Goal: Check status

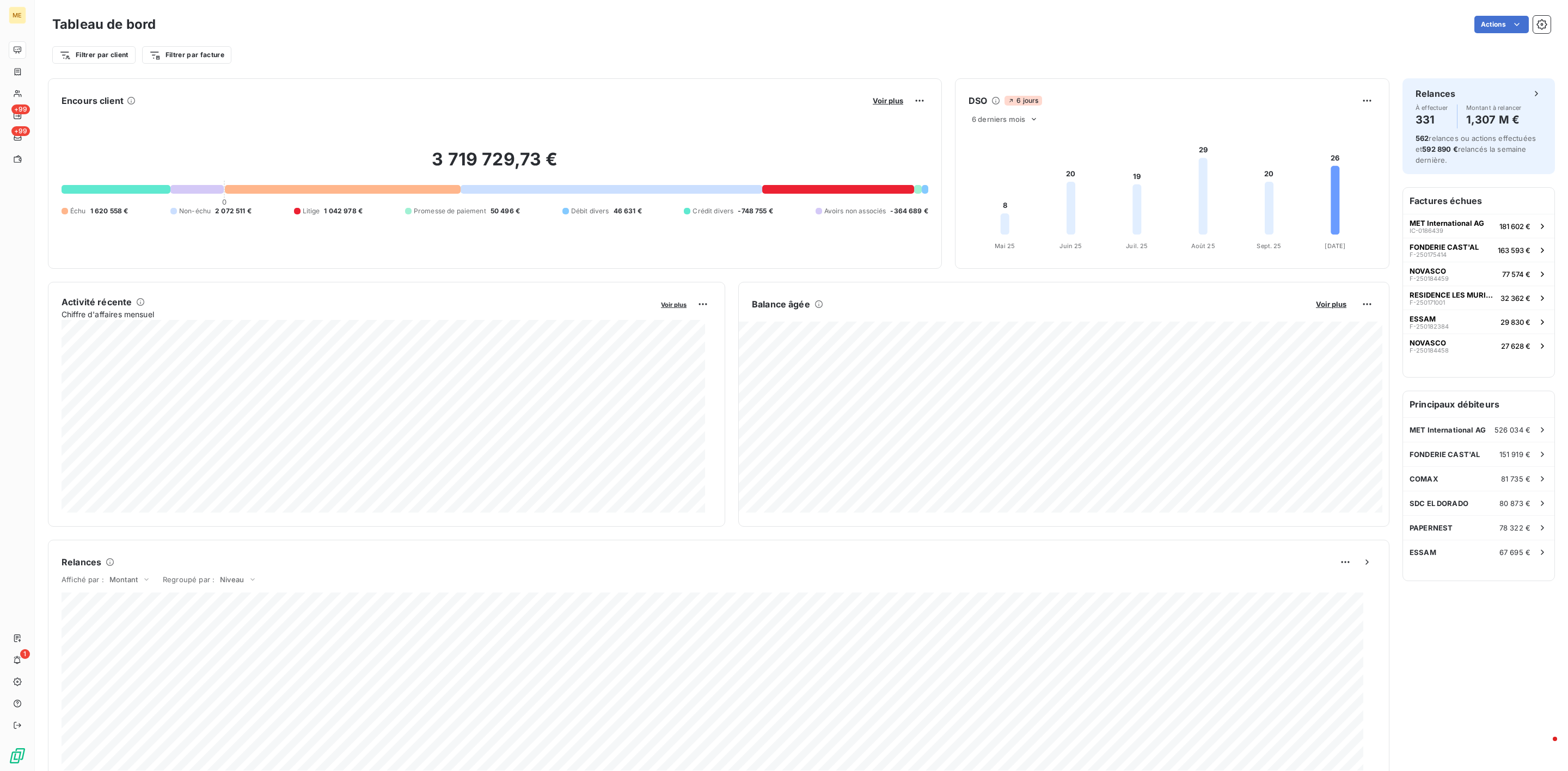
click at [1313, 299] on button "Voir plus" at bounding box center [1331, 304] width 37 height 10
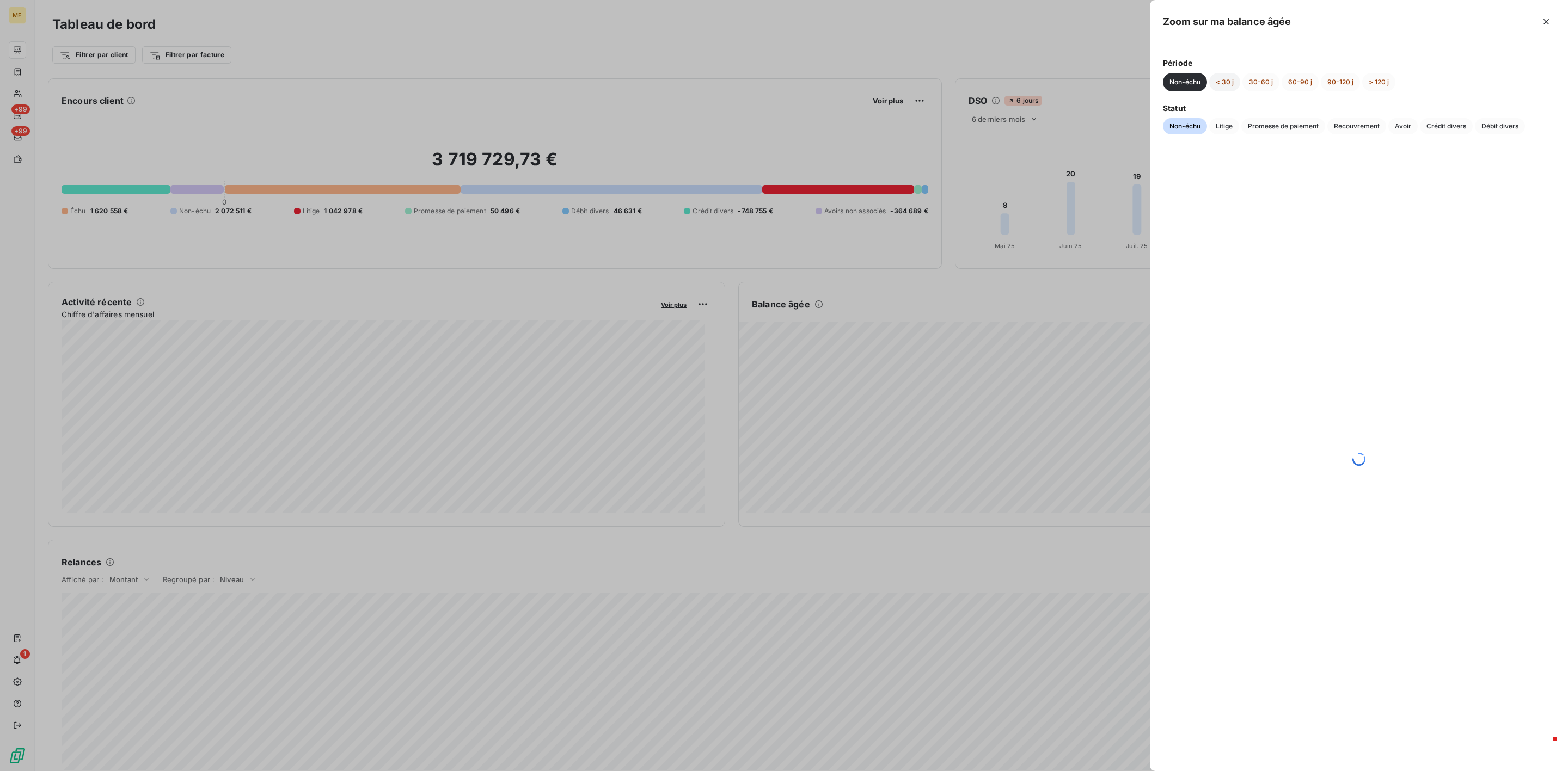
click at [1225, 84] on button "< 30 j" at bounding box center [1225, 82] width 31 height 18
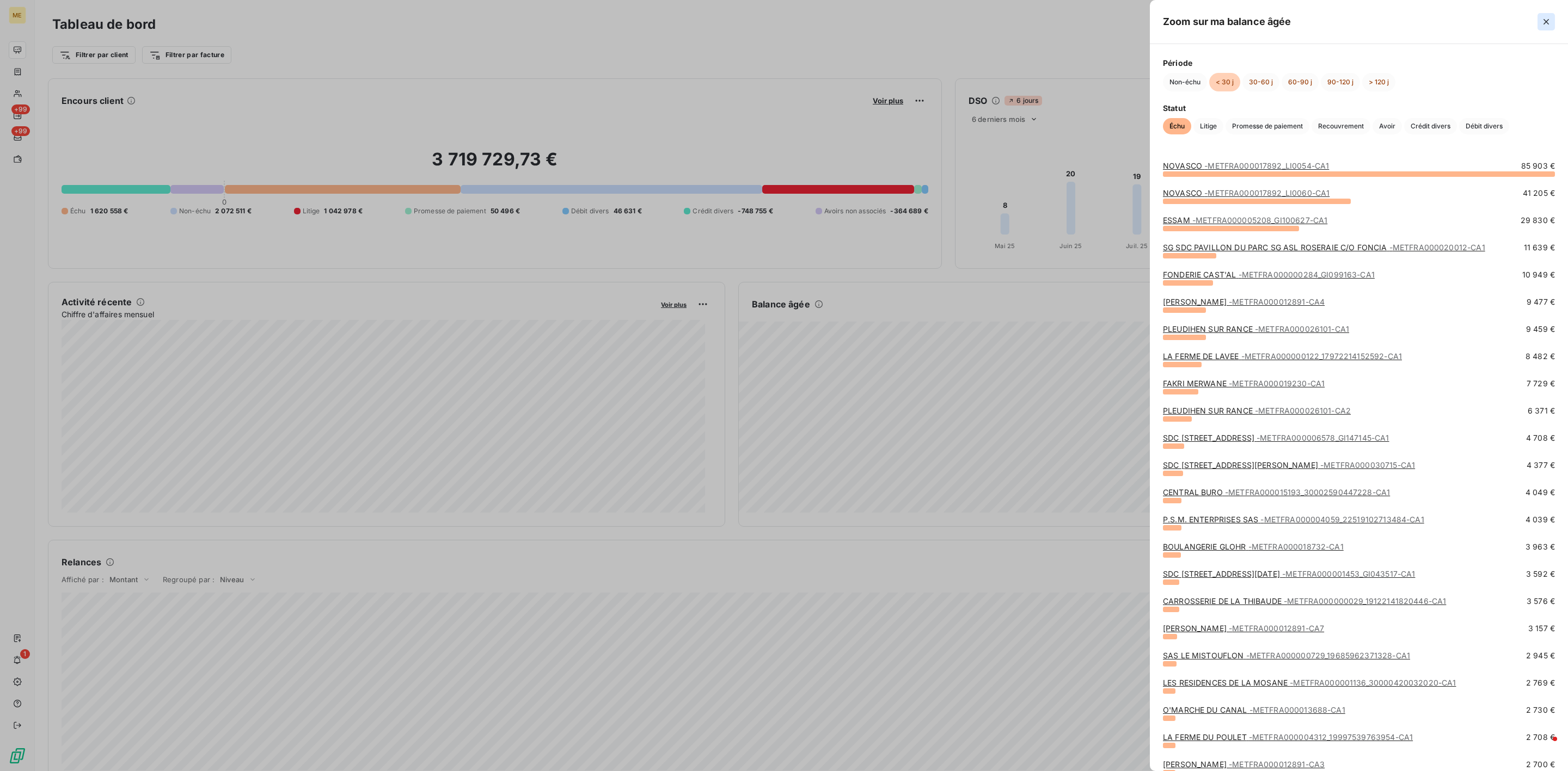
click at [1544, 25] on icon "button" at bounding box center [1546, 22] width 11 height 11
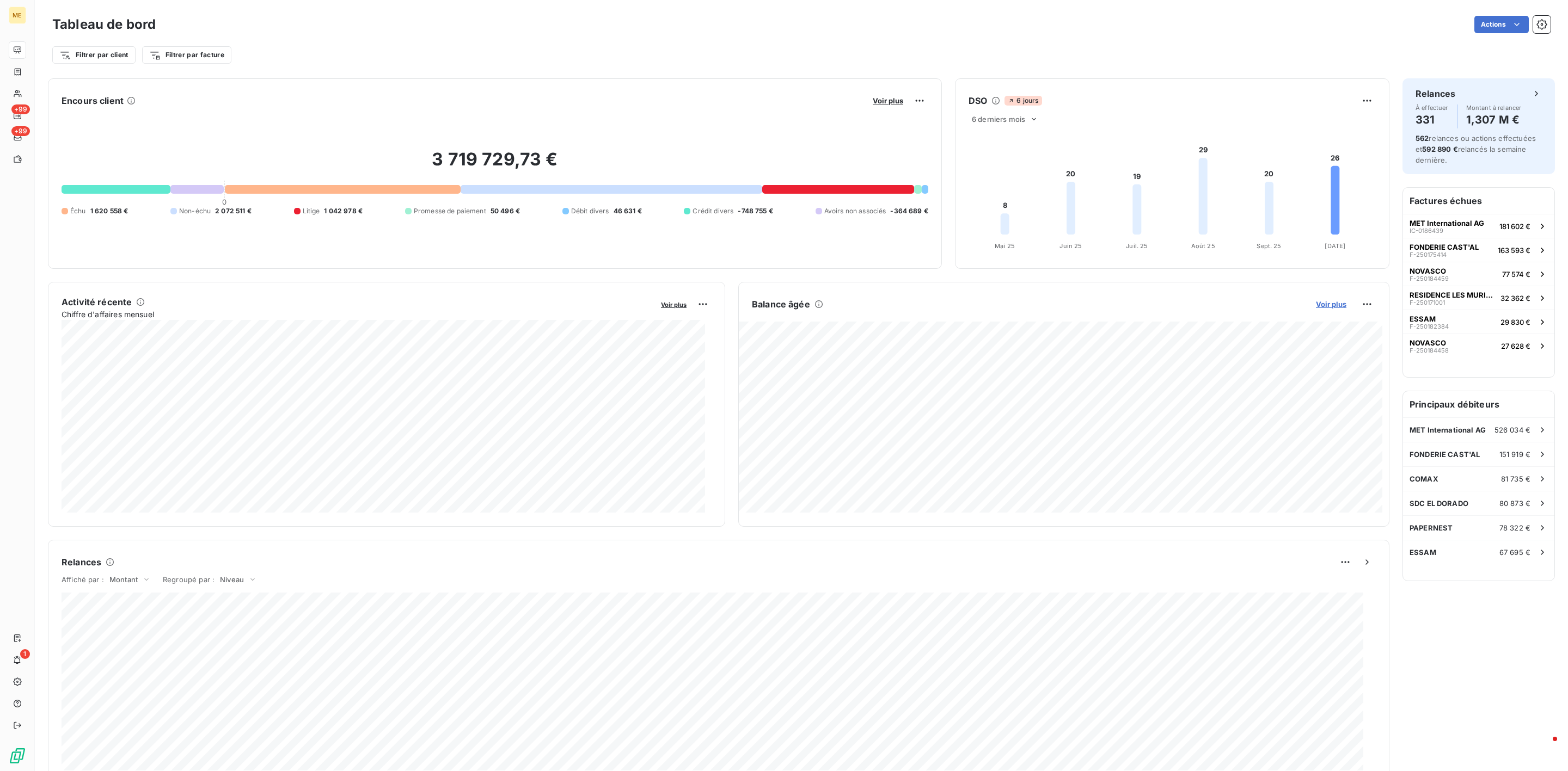
click at [1316, 302] on span "Voir plus" at bounding box center [1331, 304] width 30 height 9
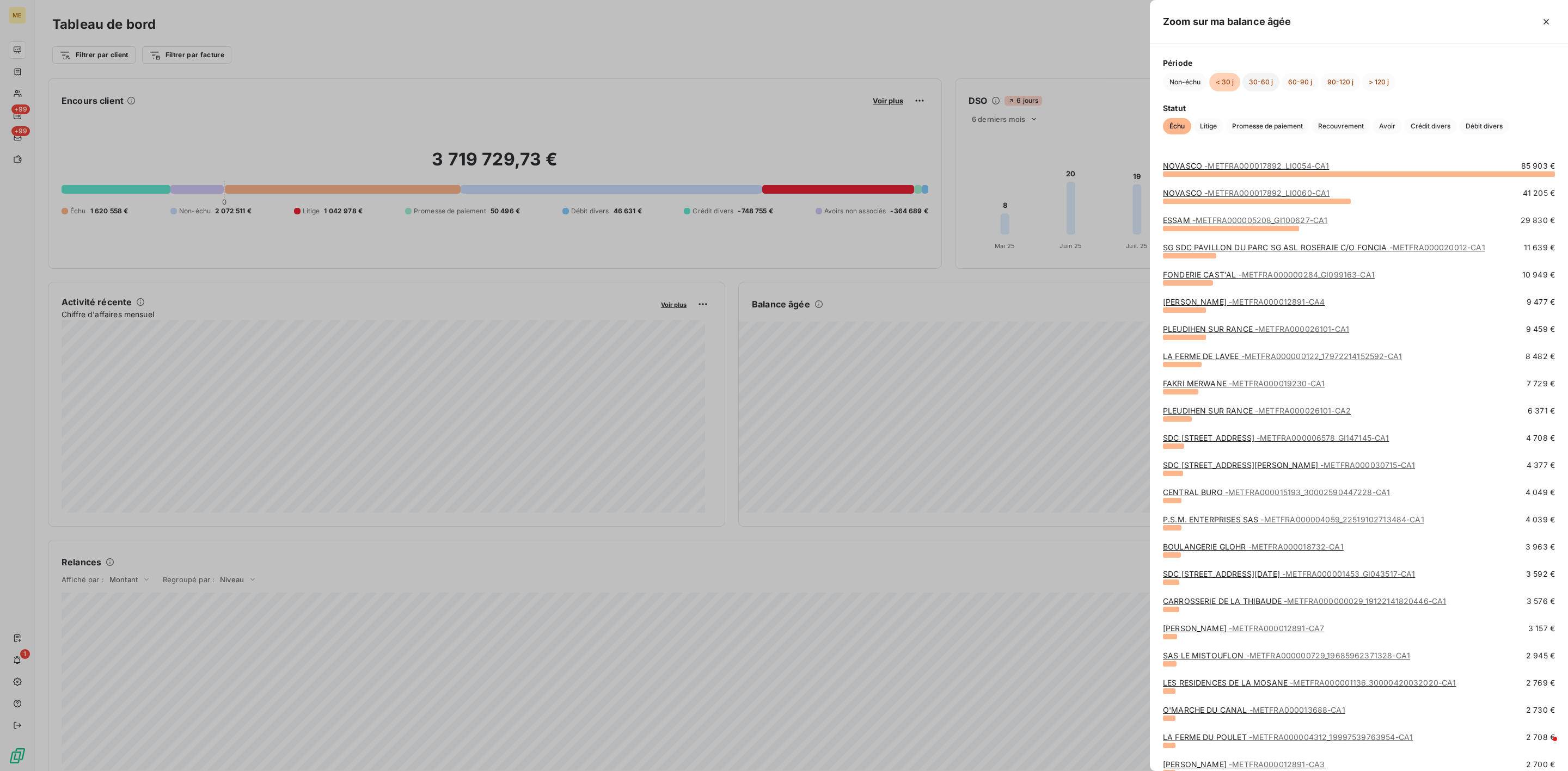
click at [1245, 82] on button "30-60 j" at bounding box center [1261, 82] width 37 height 18
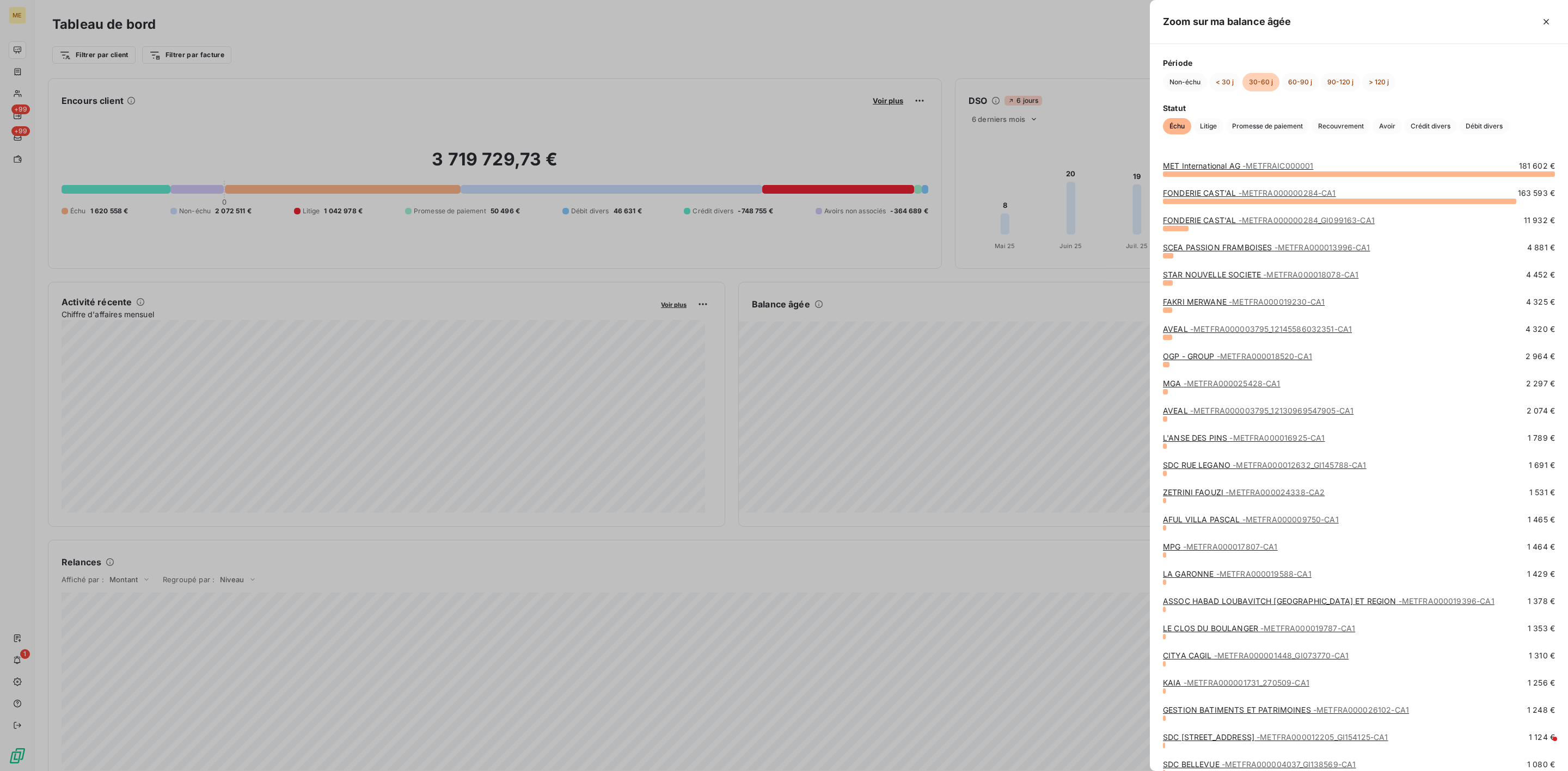
click at [1264, 274] on span "- METFRA000018078-CA1" at bounding box center [1311, 274] width 96 height 9
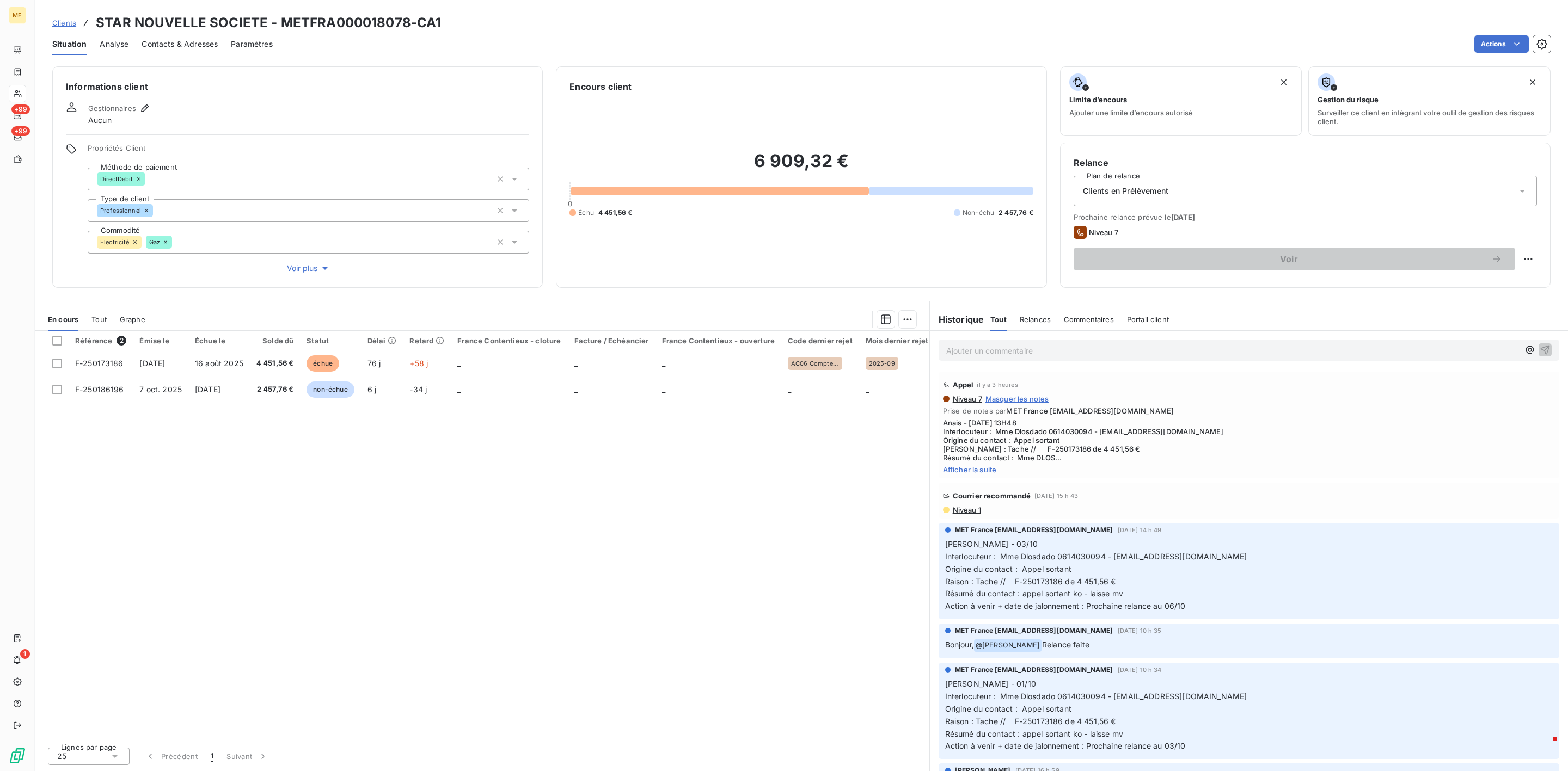
click at [1065, 358] on p "Ajouter un commentaire ﻿" at bounding box center [1233, 351] width 573 height 13
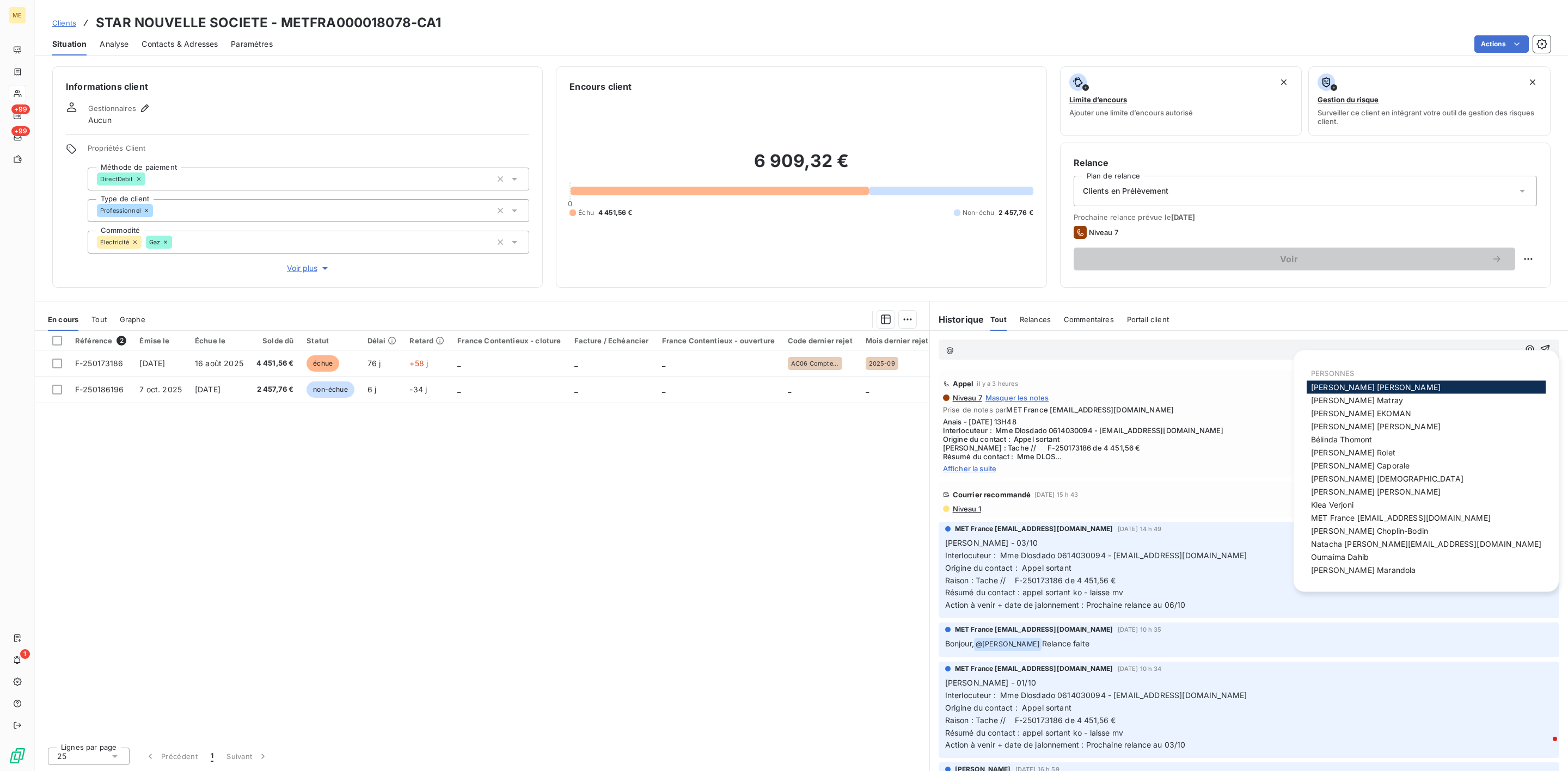
click at [945, 470] on span "Afficher la suite" at bounding box center [1248, 469] width 612 height 9
